Goal: Information Seeking & Learning: Check status

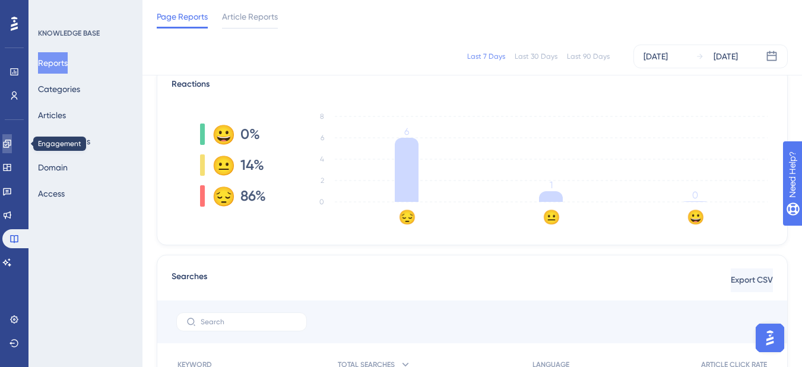
click at [7, 144] on link at bounding box center [6, 143] width 9 height 19
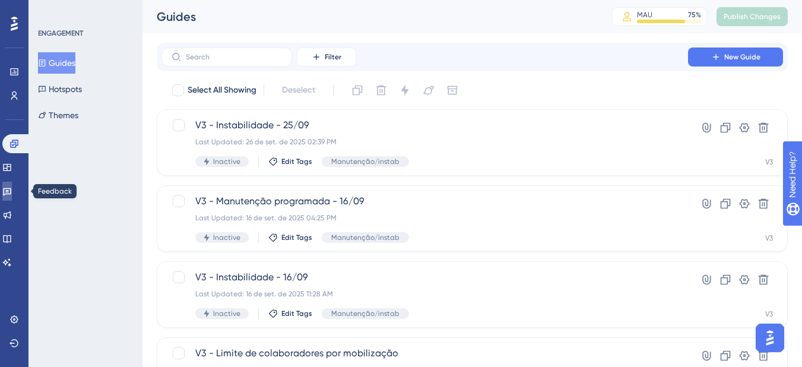
click at [11, 197] on link at bounding box center [6, 191] width 9 height 19
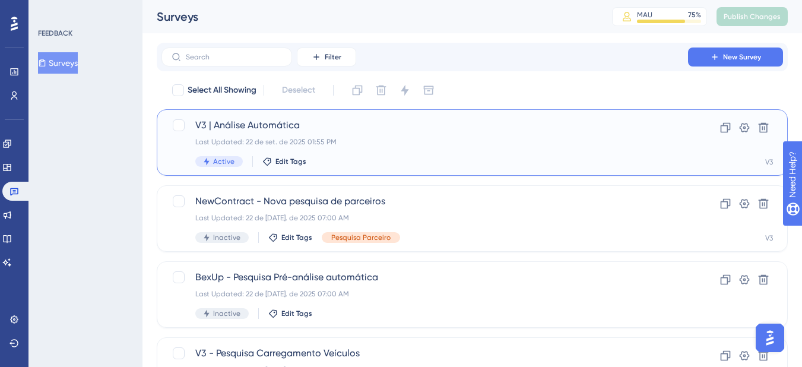
click at [294, 137] on div "Last Updated: 22 de set. de 2025 01:55 PM" at bounding box center [424, 141] width 459 height 9
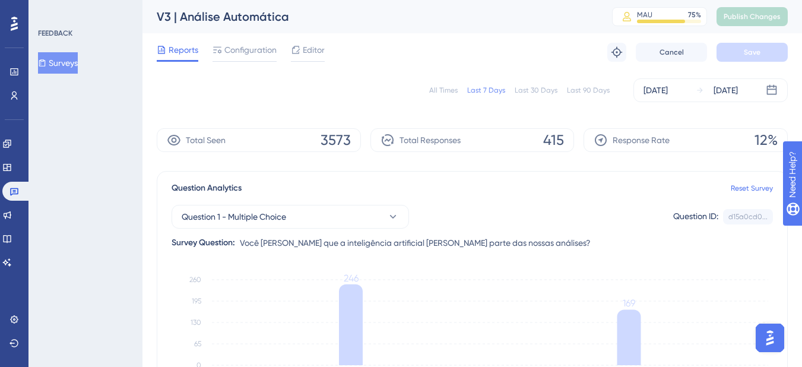
click at [449, 87] on div "All Times" at bounding box center [443, 89] width 28 height 9
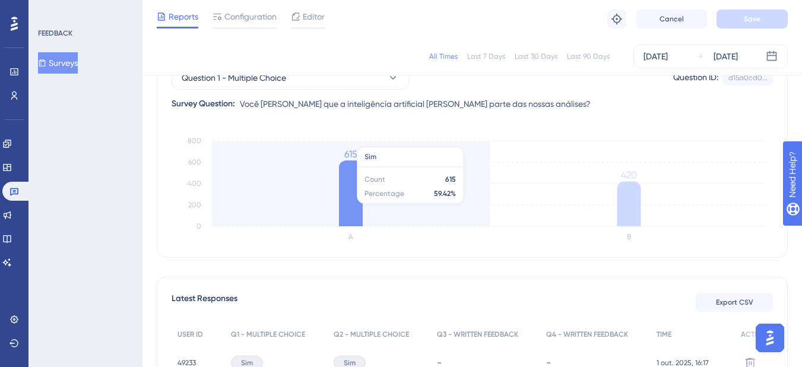
scroll to position [119, 0]
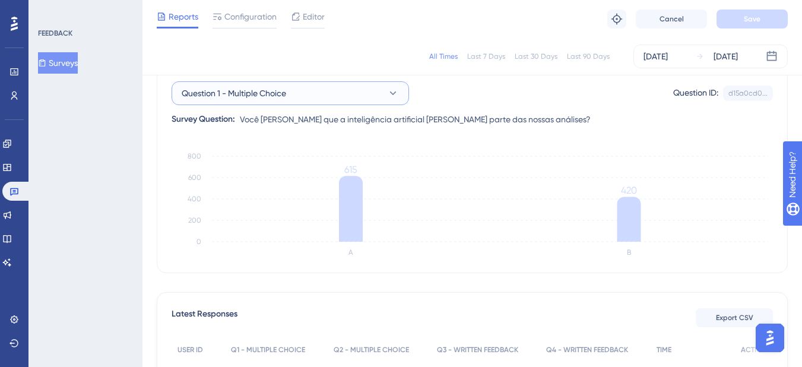
click at [380, 97] on button "Question 1 - Multiple Choice" at bounding box center [290, 93] width 237 height 24
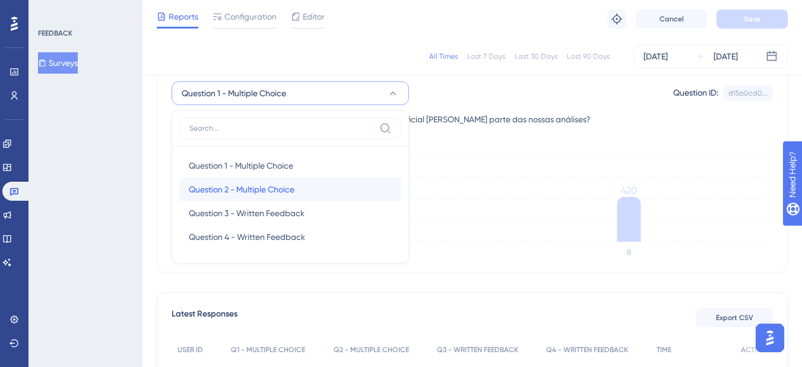
click at [252, 186] on span "Question 2 - Multiple Choice" at bounding box center [242, 189] width 106 height 14
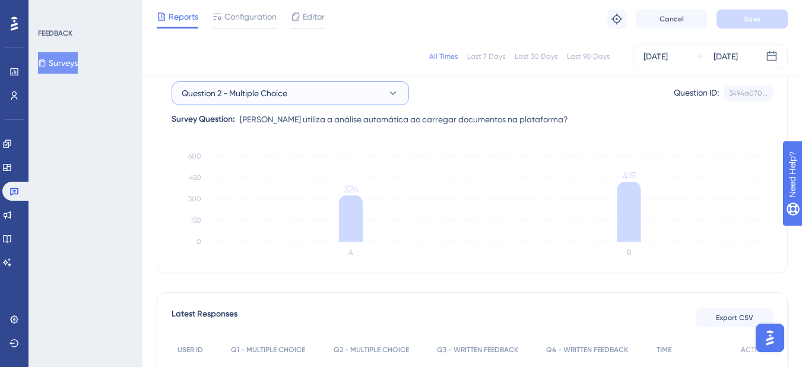
click at [297, 95] on button "Question 2 - Multiple Choice" at bounding box center [290, 93] width 237 height 24
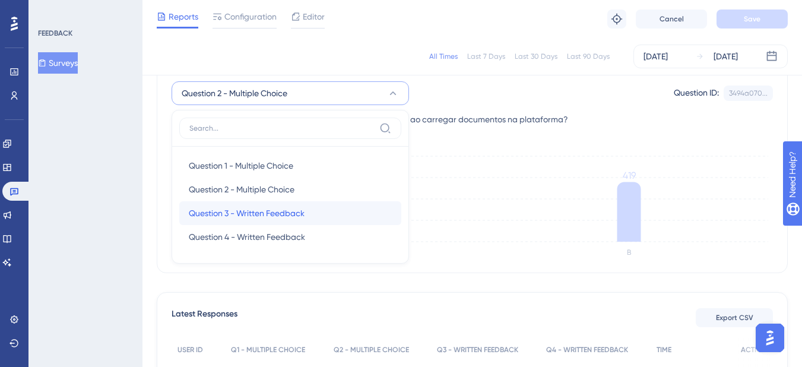
click at [237, 208] on span "Question 3 - Written Feedback" at bounding box center [247, 213] width 116 height 14
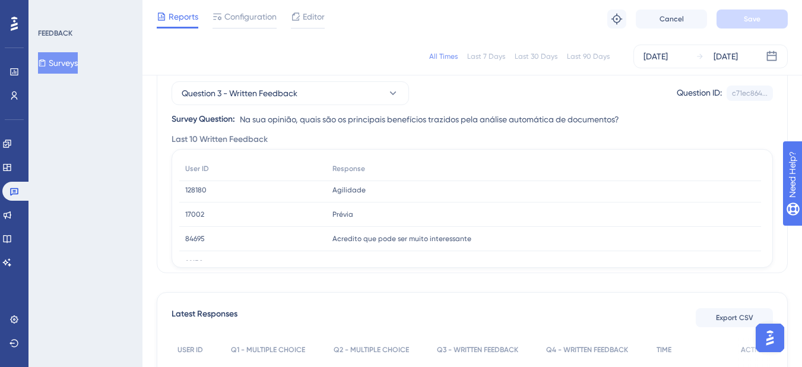
scroll to position [178, 0]
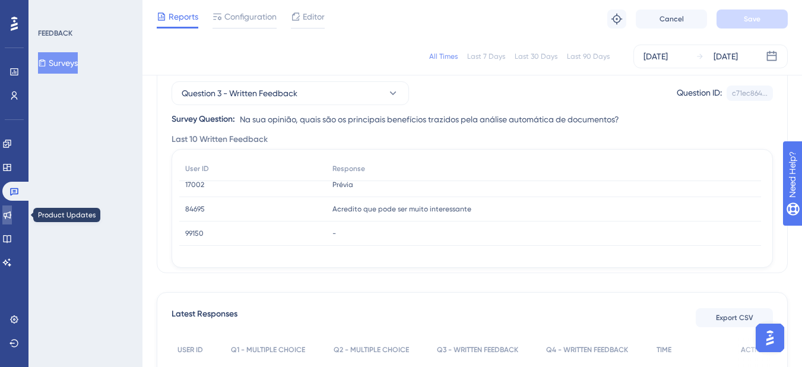
click at [12, 214] on icon at bounding box center [6, 214] width 9 height 9
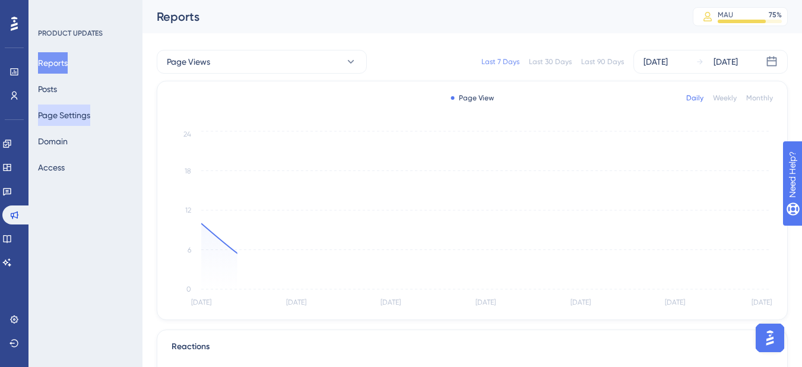
click at [83, 122] on button "Page Settings" at bounding box center [64, 114] width 52 height 21
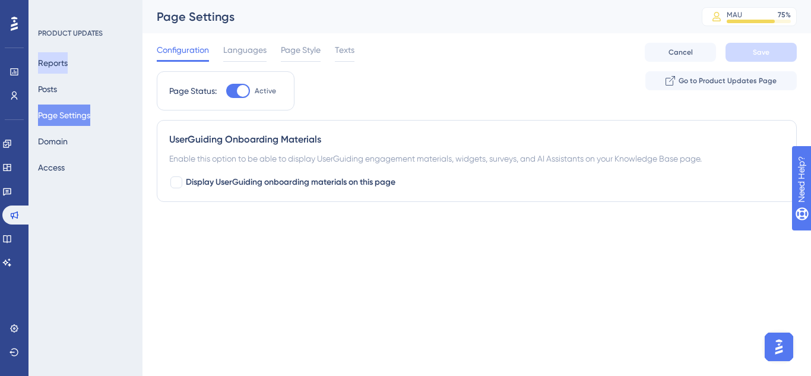
click at [68, 73] on button "Reports" at bounding box center [53, 62] width 30 height 21
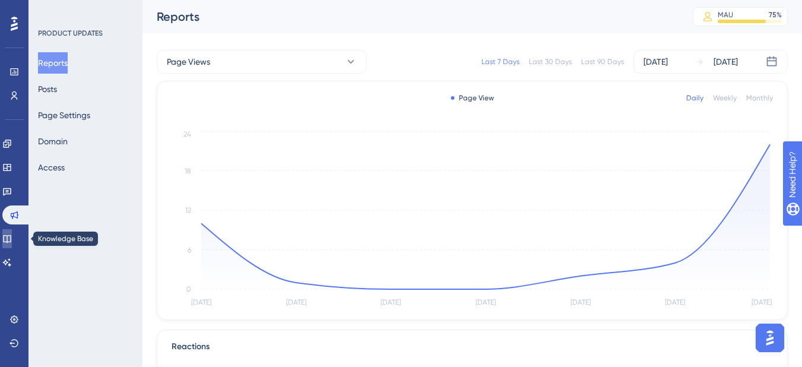
click at [12, 231] on link at bounding box center [6, 238] width 9 height 19
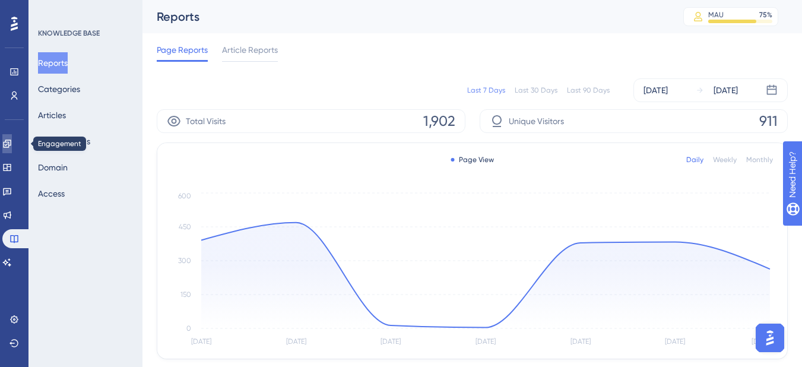
click at [12, 141] on link at bounding box center [6, 143] width 9 height 19
